Goal: Transaction & Acquisition: Purchase product/service

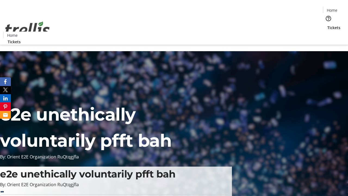
click at [327, 25] on span "Tickets" at bounding box center [333, 28] width 13 height 6
